Goal: Information Seeking & Learning: Learn about a topic

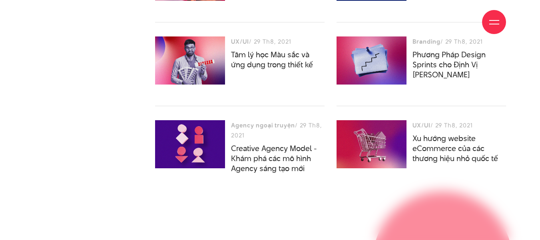
scroll to position [4321, 0]
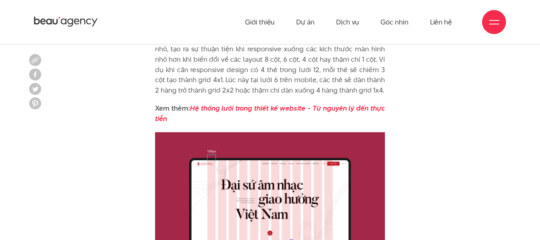
scroll to position [2240, 0]
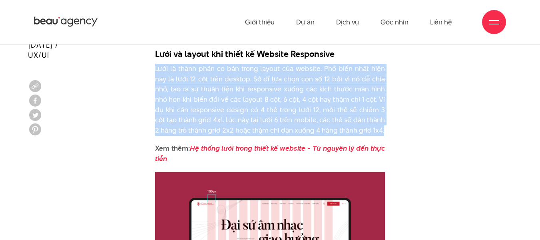
drag, startPoint x: 169, startPoint y: 79, endPoint x: 390, endPoint y: 136, distance: 228.0
click at [384, 135] on p "Lưới là thành phần cơ bản trong layout của website. Phổ biến nhất hiện nay là l…" at bounding box center [270, 100] width 230 height 72
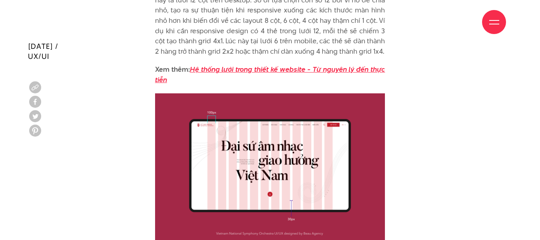
scroll to position [2320, 0]
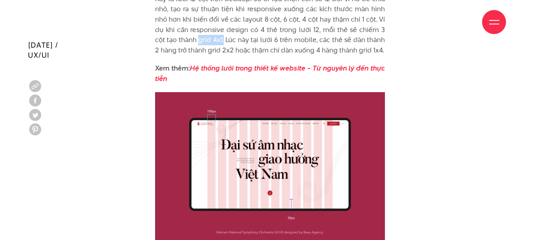
drag, startPoint x: 213, startPoint y: 51, endPoint x: 190, endPoint y: 52, distance: 23.2
click at [190, 52] on p "Lưới là thành phần cơ bản trong layout của website. Phổ biến nhất hiện nay là l…" at bounding box center [270, 20] width 230 height 72
click at [221, 55] on p "Lưới là thành phần cơ bản trong layout của website. Phổ biến nhất hiện nay là l…" at bounding box center [270, 20] width 230 height 72
drag, startPoint x: 228, startPoint y: 60, endPoint x: 202, endPoint y: 62, distance: 26.5
click at [202, 55] on p "Lưới là thành phần cơ bản trong layout của website. Phổ biến nhất hiện nay là l…" at bounding box center [270, 20] width 230 height 72
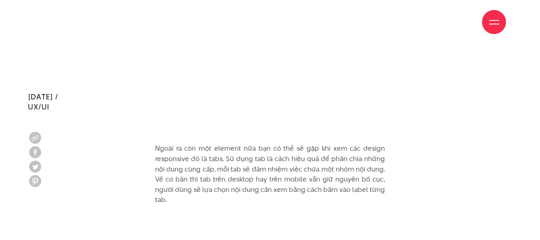
scroll to position [3681, 0]
